Goal: Navigation & Orientation: Understand site structure

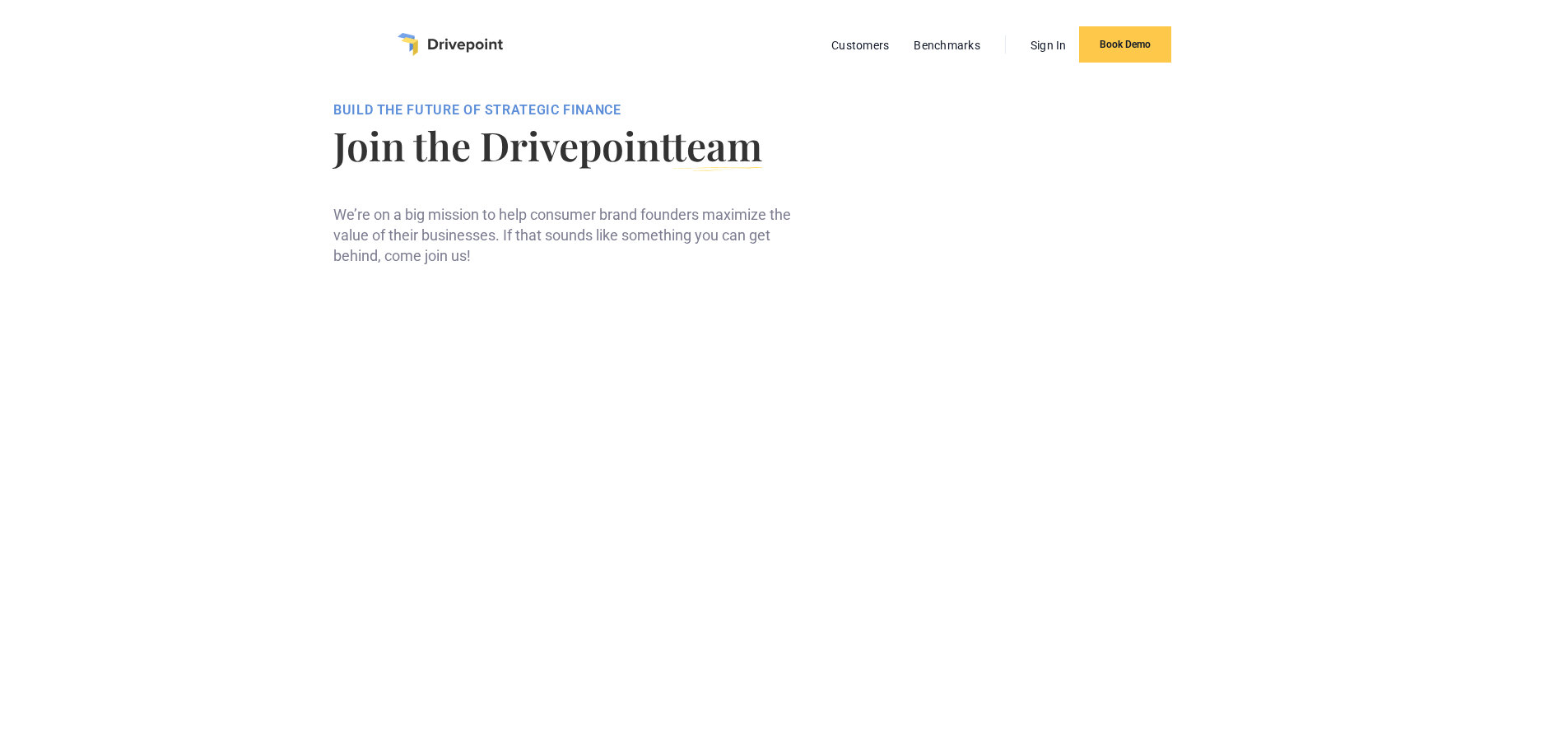
click at [467, 44] on img "home" at bounding box center [451, 45] width 105 height 23
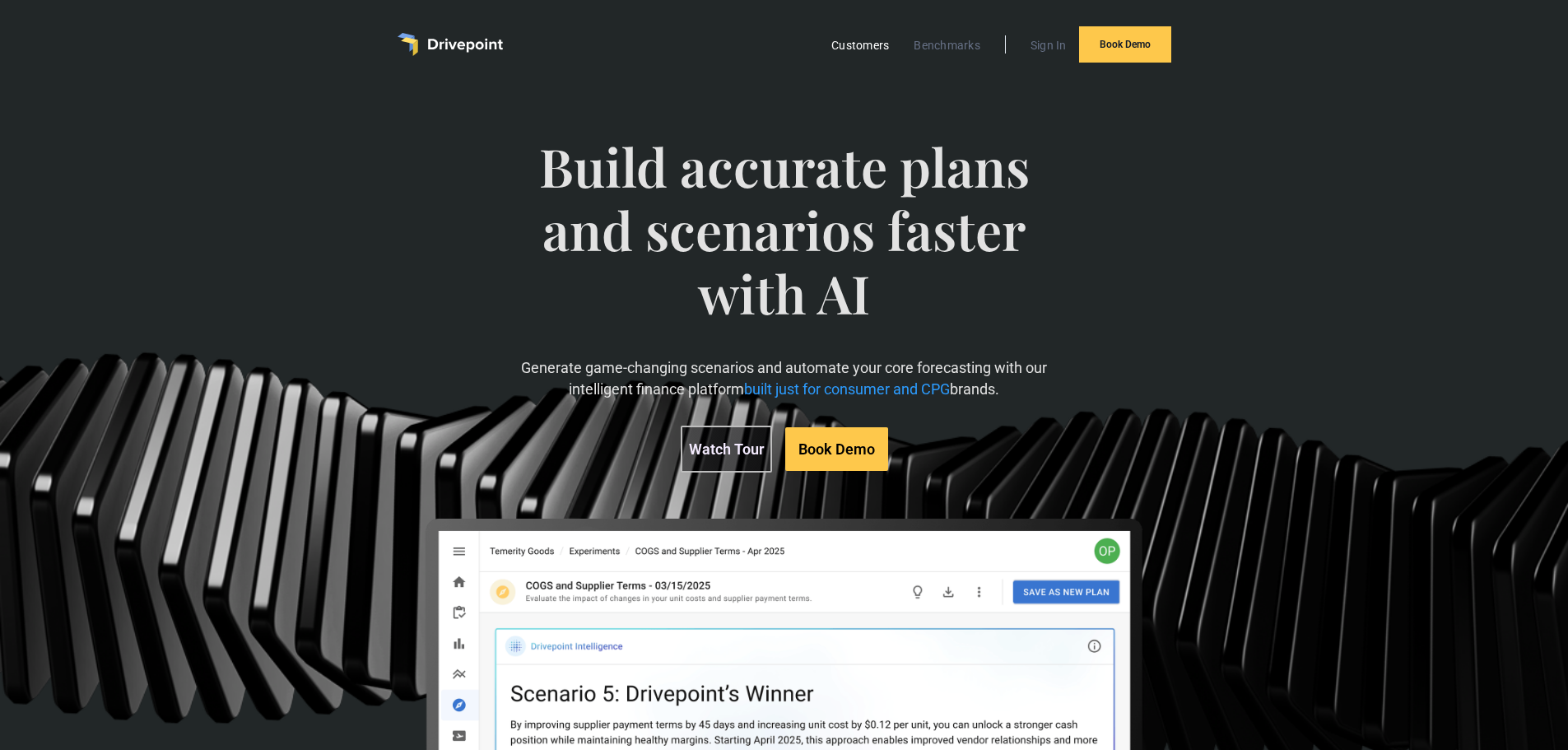
click at [867, 50] on link "Customers" at bounding box center [860, 45] width 74 height 21
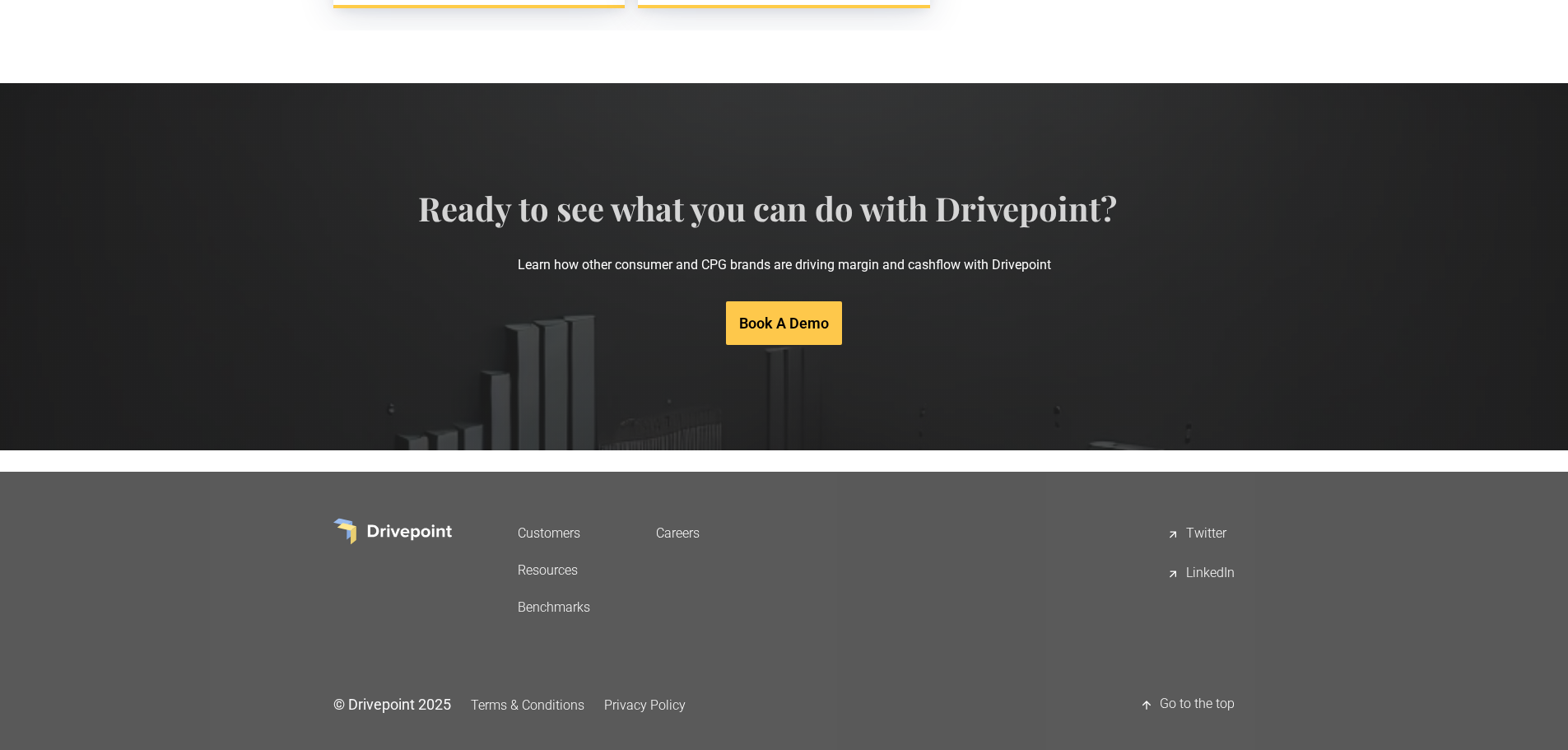
scroll to position [3335, 0]
